Goal: Task Accomplishment & Management: Manage account settings

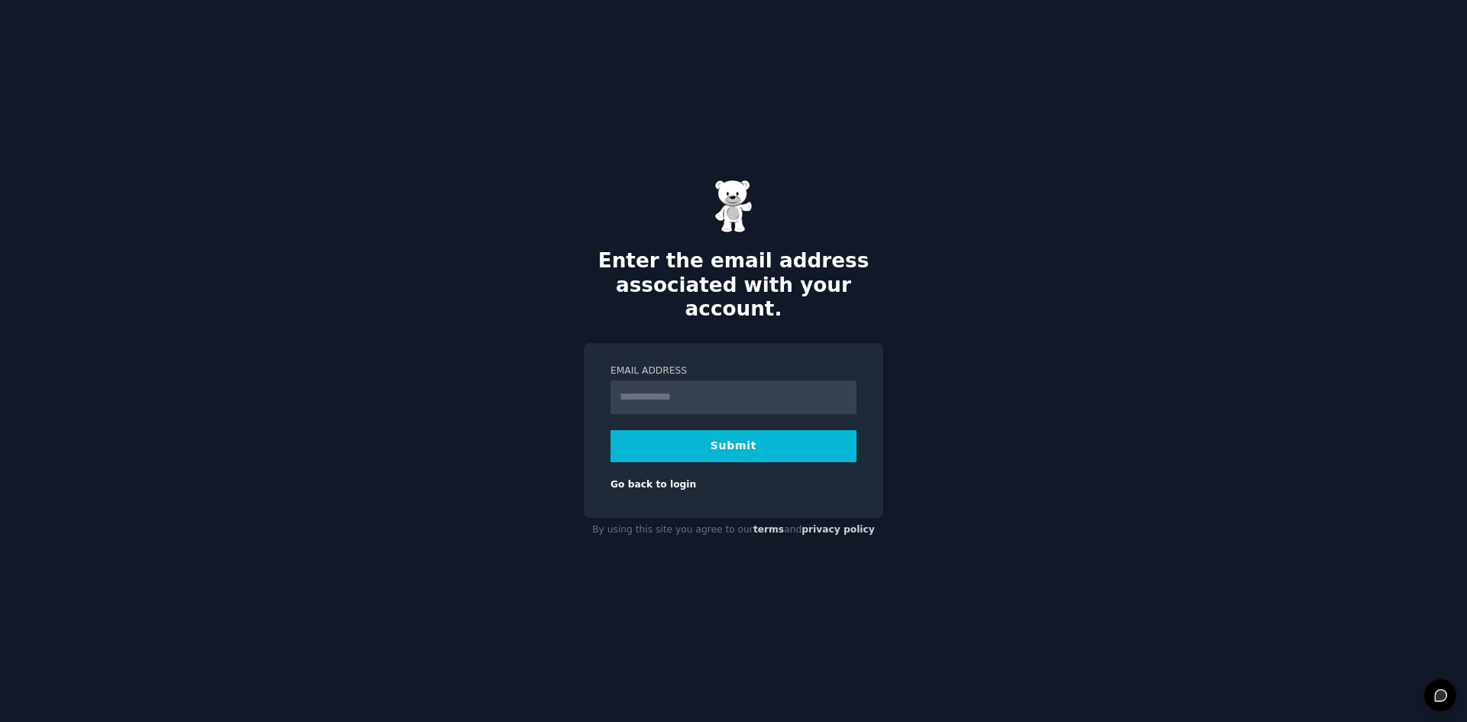
type input "**********"
click at [747, 430] on button "Submit" at bounding box center [734, 446] width 246 height 32
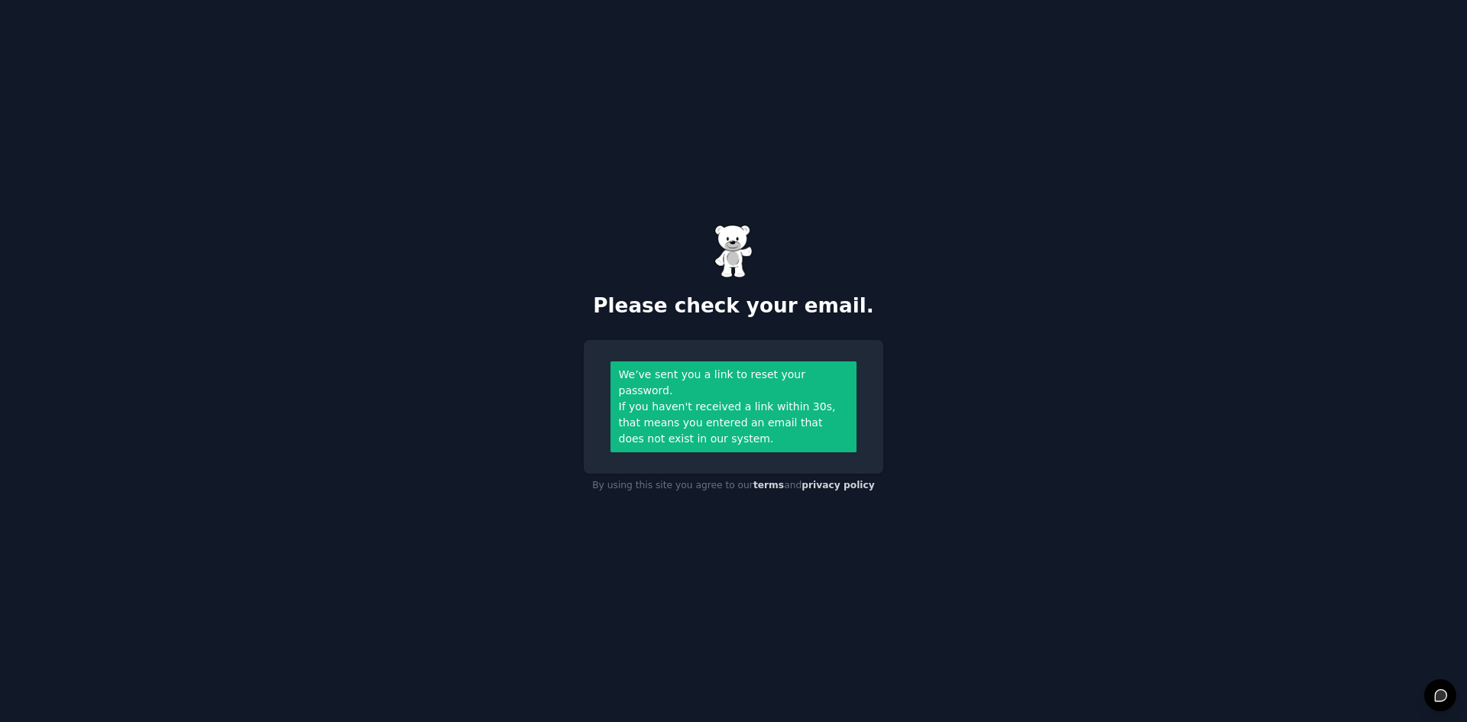
click at [824, 117] on div "Please check your email. We’ve sent you a link to reset your password. If you h…" at bounding box center [733, 361] width 1467 height 722
click at [841, 132] on div "Please check your email. We’ve sent you a link to reset your password. If you h…" at bounding box center [733, 361] width 1467 height 722
click at [821, 311] on h2 "Please check your email." at bounding box center [734, 306] width 300 height 24
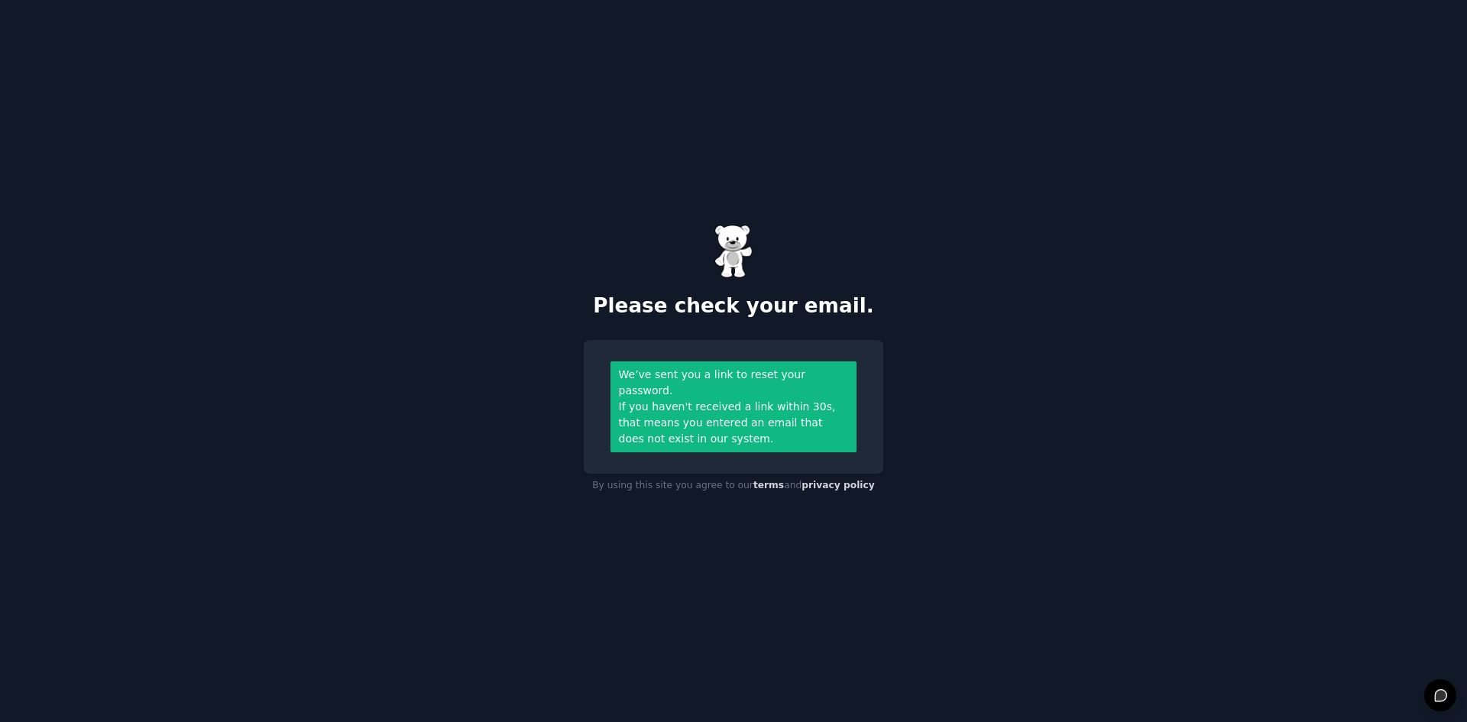
click at [963, 352] on div "Please check your email. We’ve sent you a link to reset your password. If you h…" at bounding box center [733, 361] width 1467 height 722
